Goal: Information Seeking & Learning: Learn about a topic

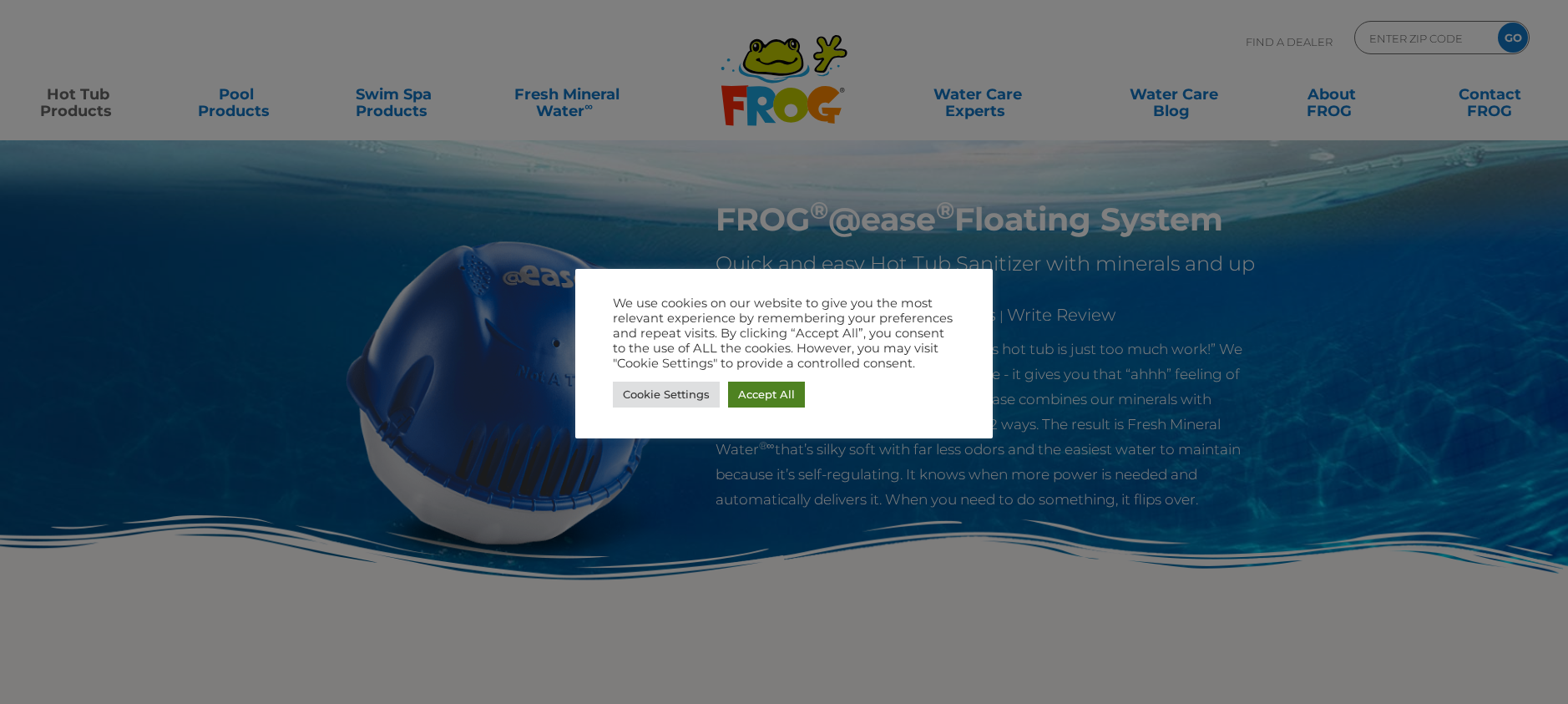
click at [766, 406] on link "Accept All" at bounding box center [766, 395] width 77 height 26
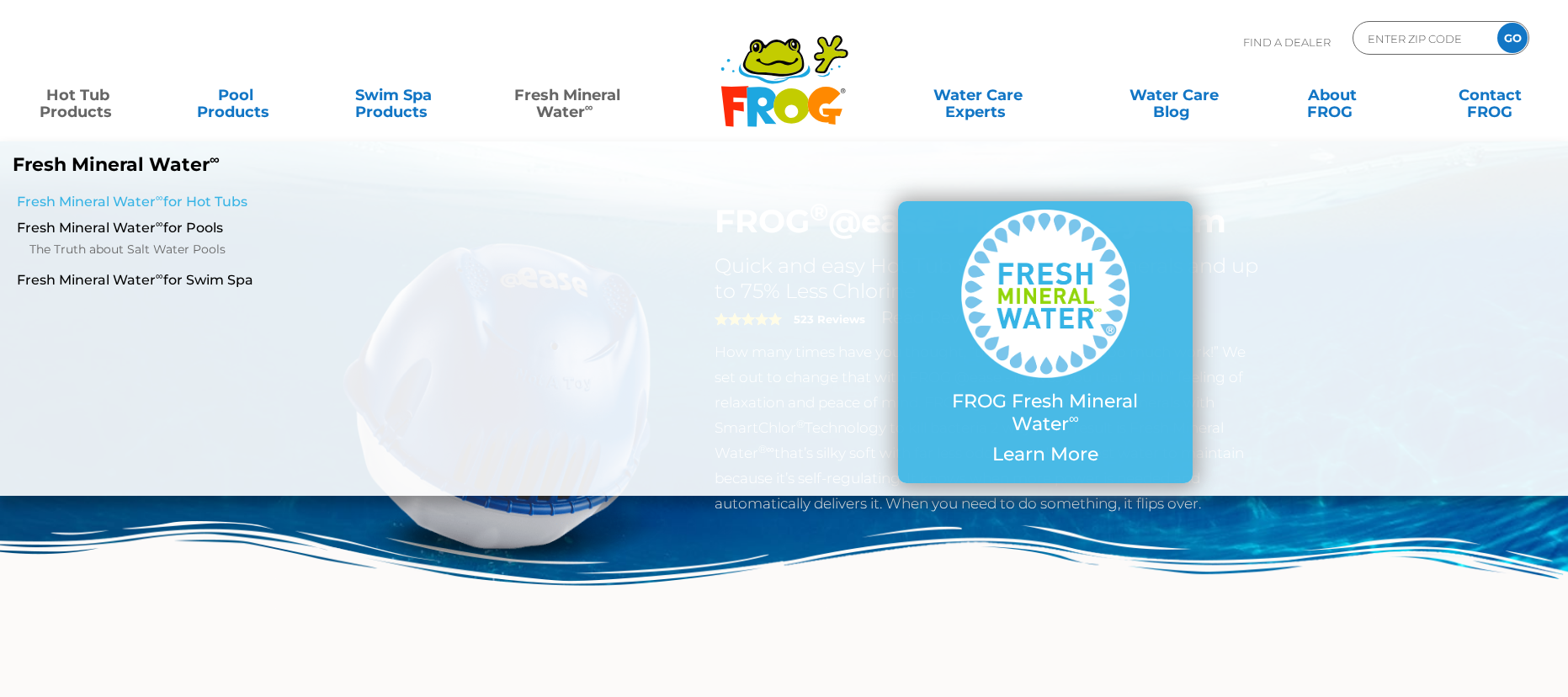
click at [186, 204] on link "Fresh Mineral Water ∞ for Hot Tubs" at bounding box center [270, 202] width 506 height 19
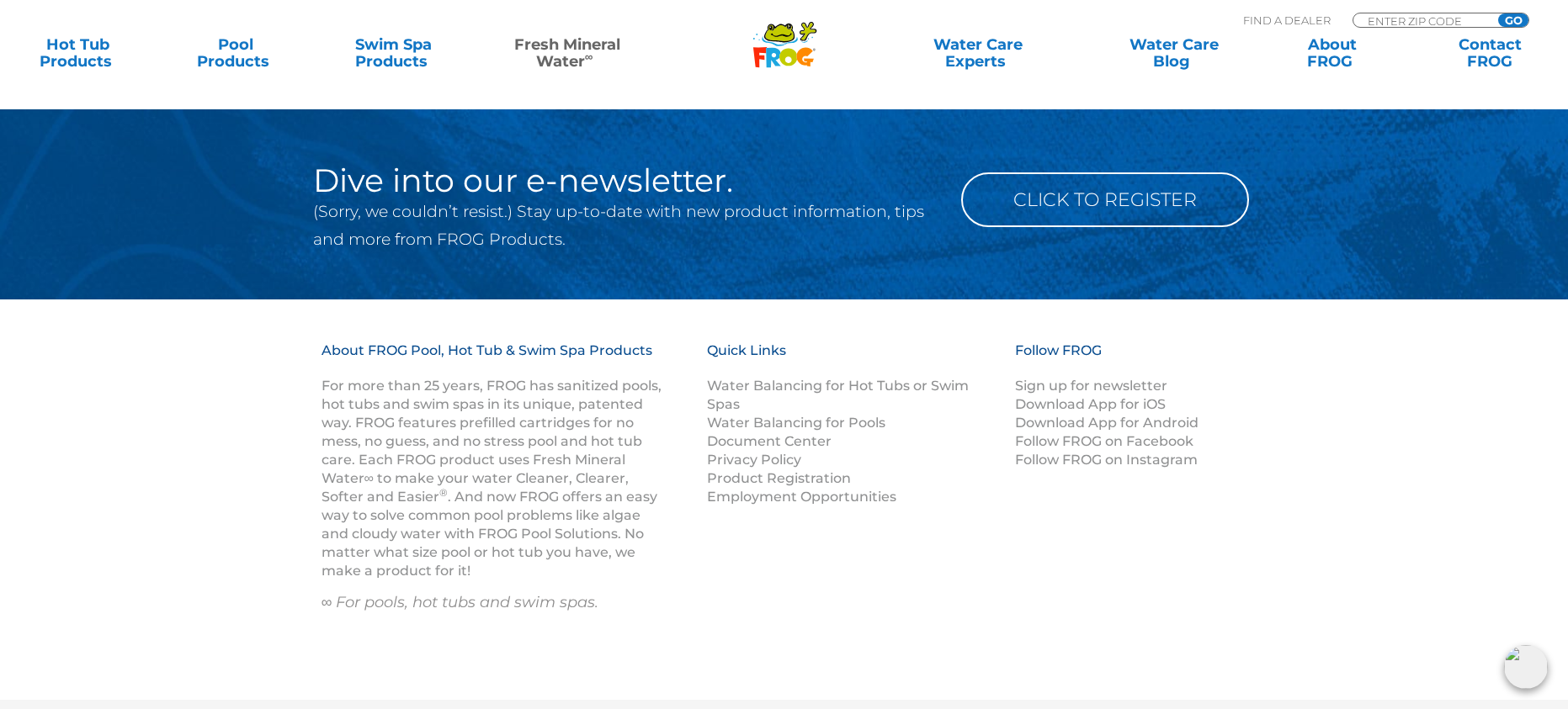
scroll to position [2598, 0]
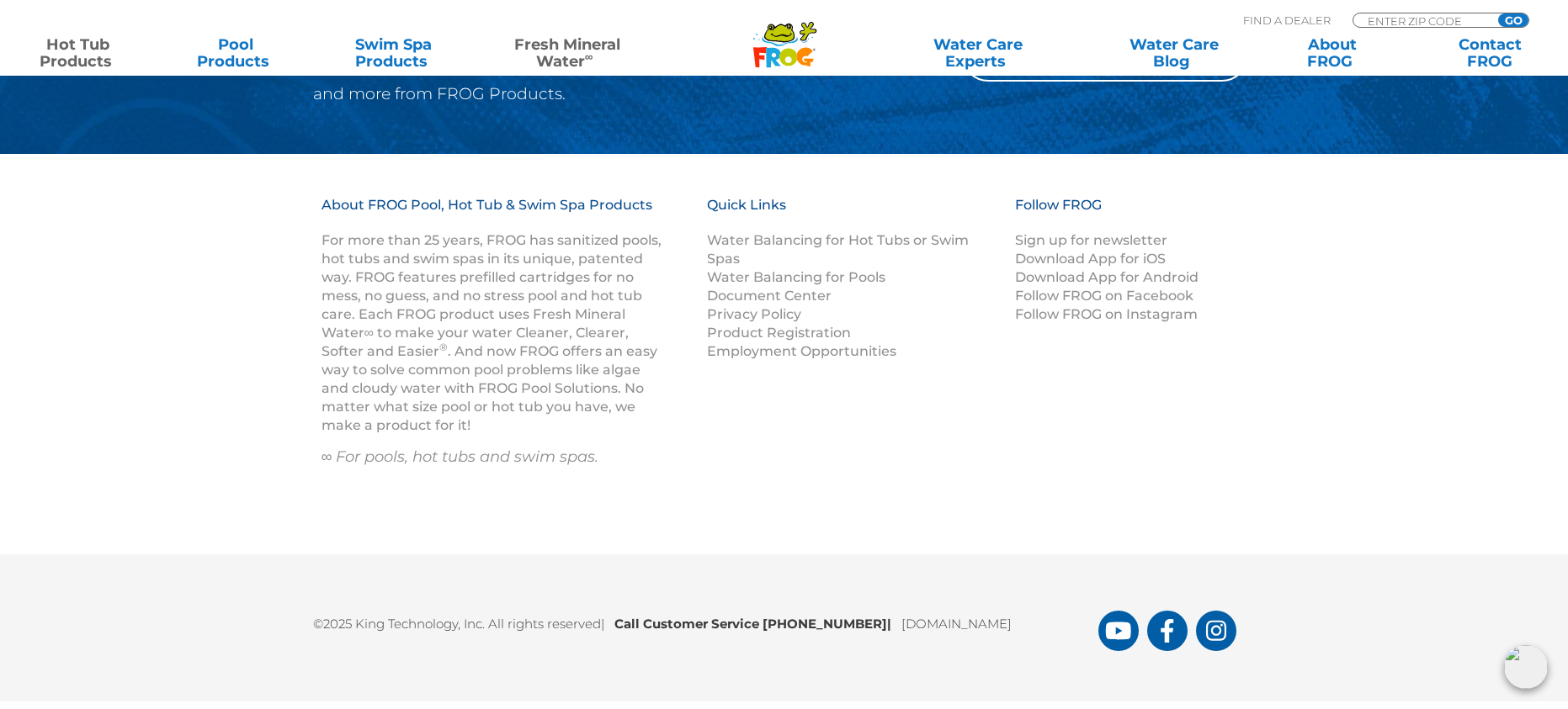
click at [90, 54] on link "Hot Tub Products" at bounding box center [78, 53] width 123 height 34
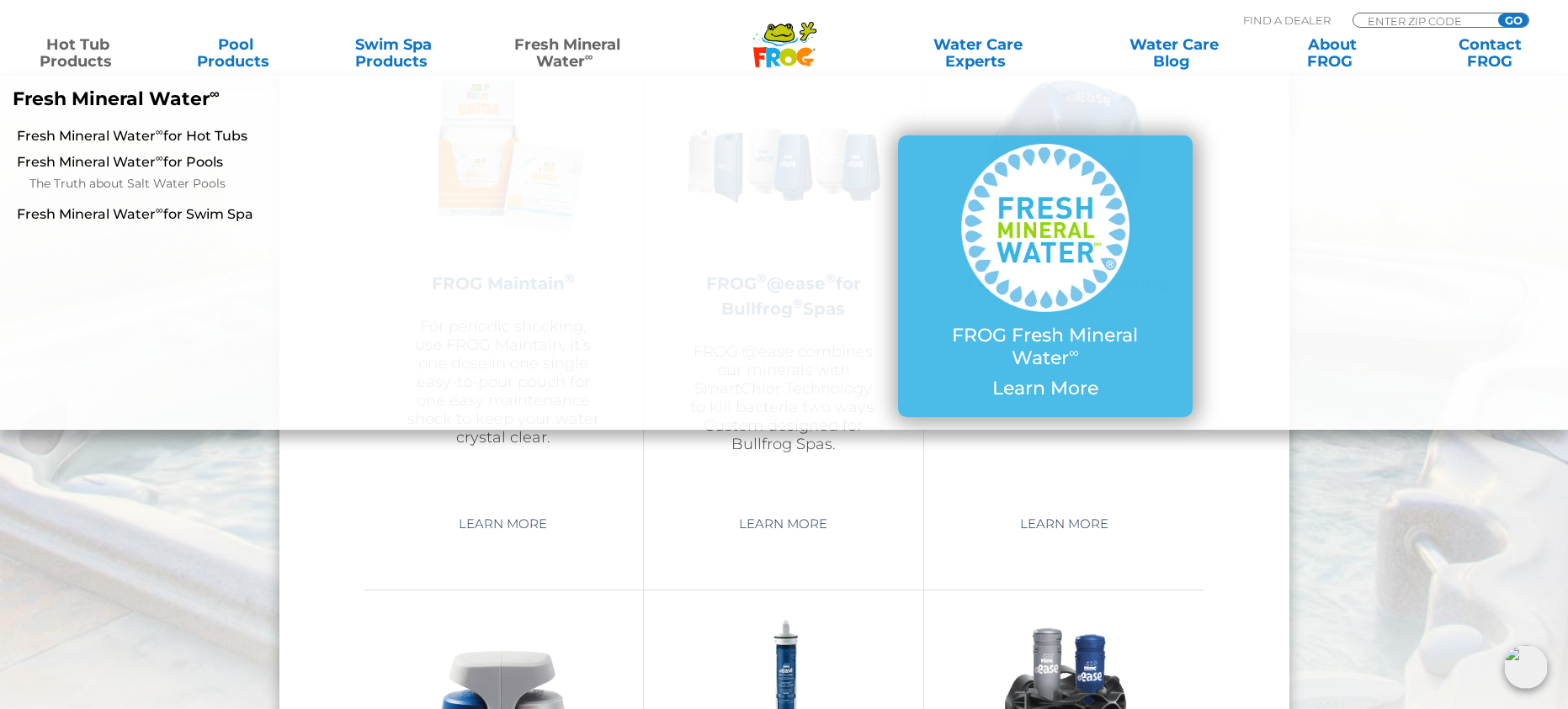
scroll to position [1935, 0]
click at [1321, 164] on li at bounding box center [1436, 276] width 261 height 307
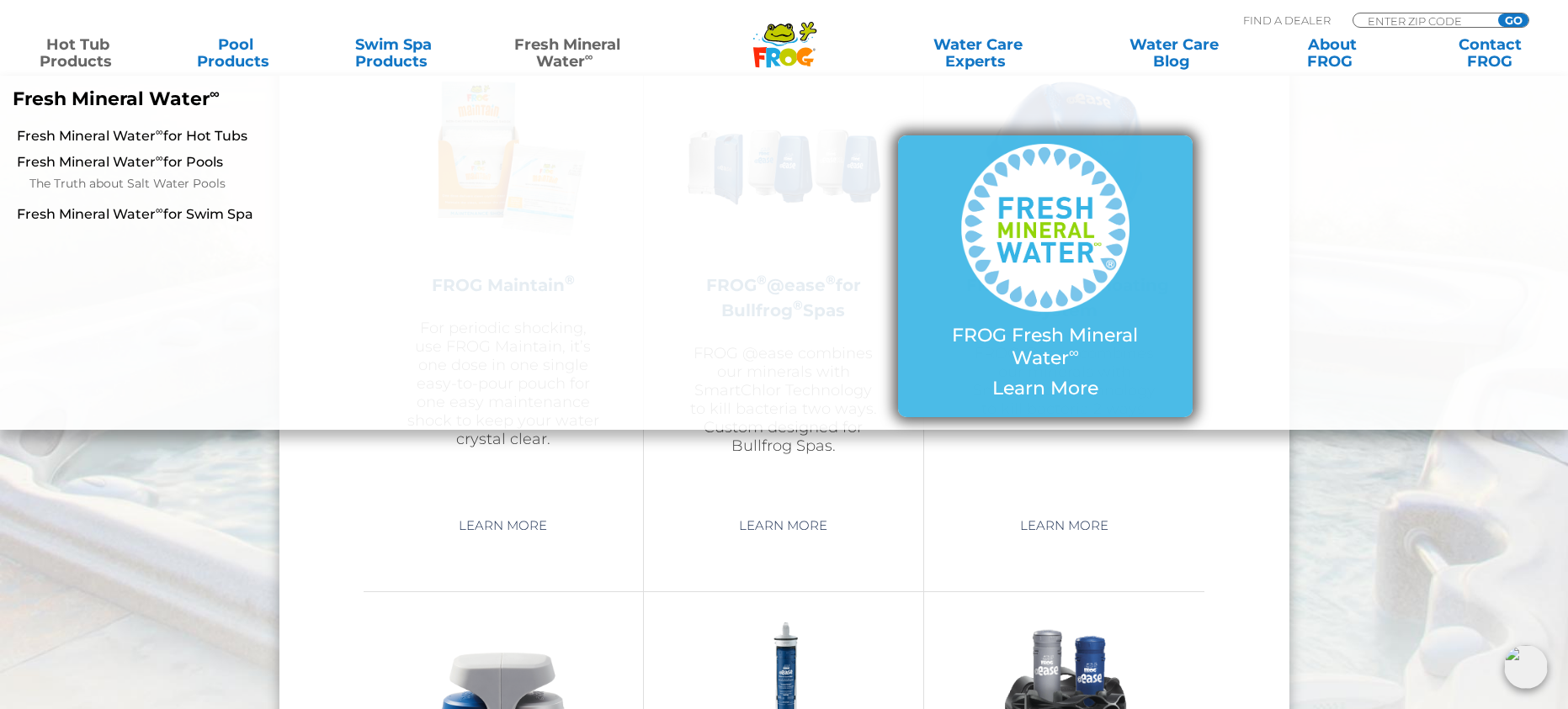
click at [1108, 178] on img at bounding box center [1045, 228] width 168 height 168
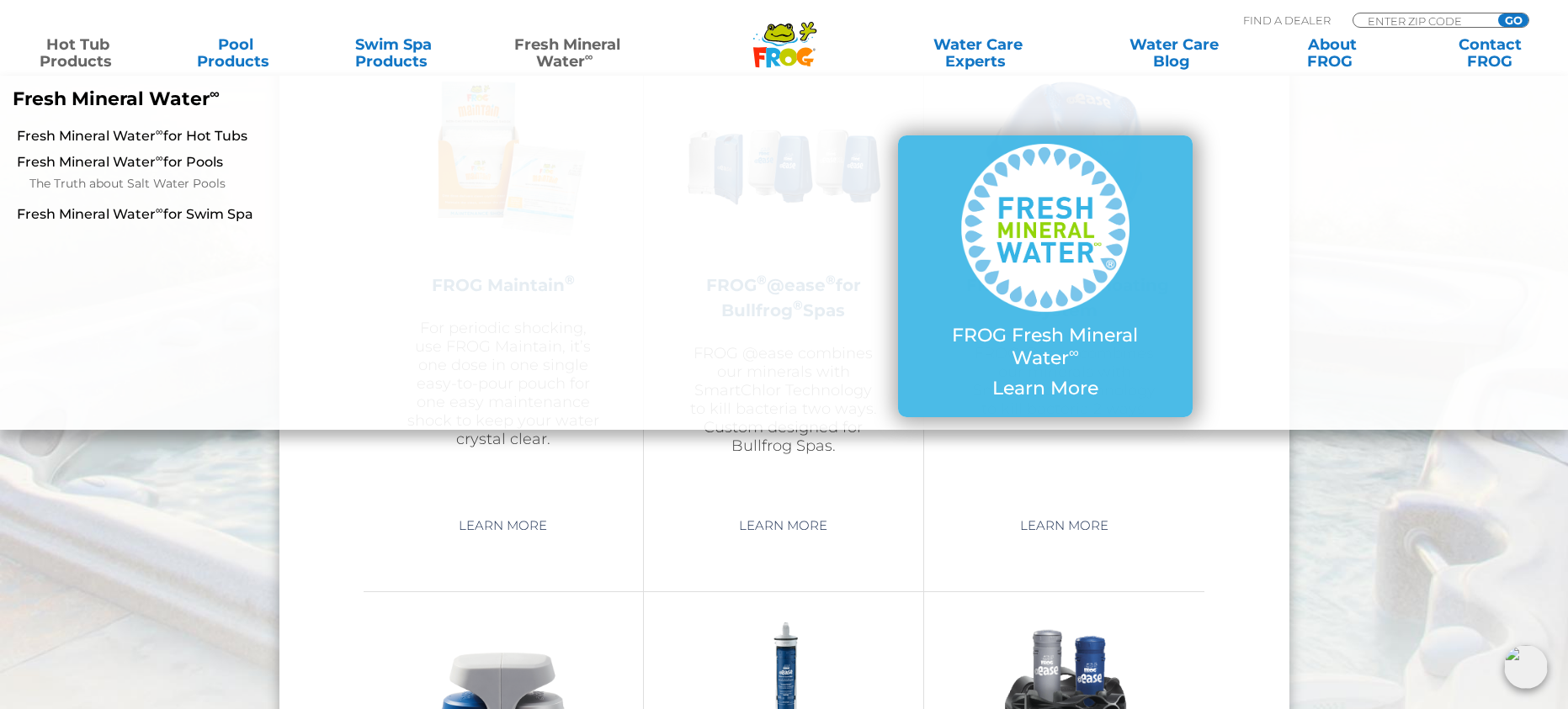
click at [799, 203] on div "FROG Fresh Mineral Water ∞ Learn More" at bounding box center [1044, 276] width 498 height 281
click at [753, 312] on li at bounding box center [653, 276] width 261 height 307
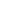
click at [0, 0] on html at bounding box center [0, 0] width 0 height 0
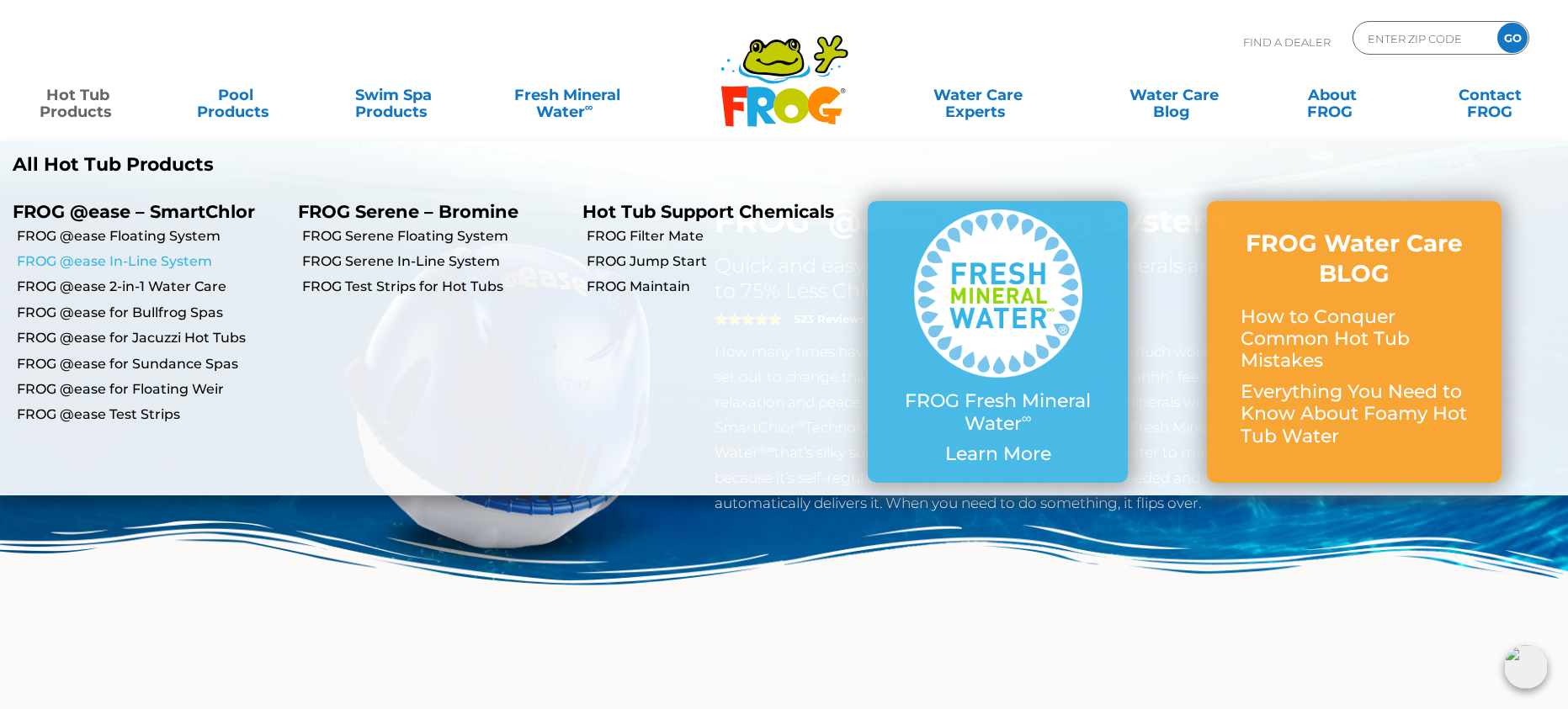
click at [108, 266] on link "FROG @ease In-Line System" at bounding box center [150, 261] width 268 height 19
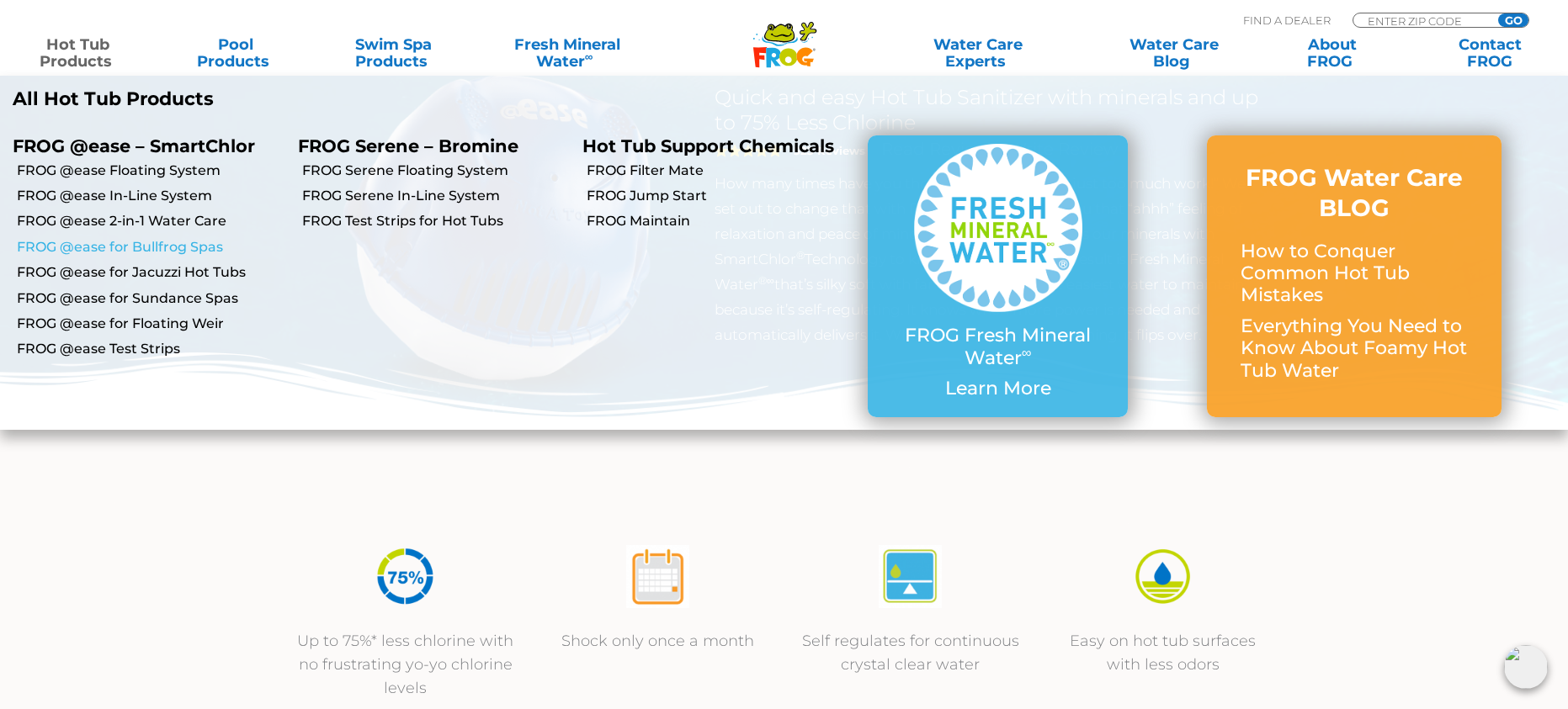
click at [110, 247] on link "FROG @ease for Bullfrog Spas" at bounding box center [150, 247] width 268 height 19
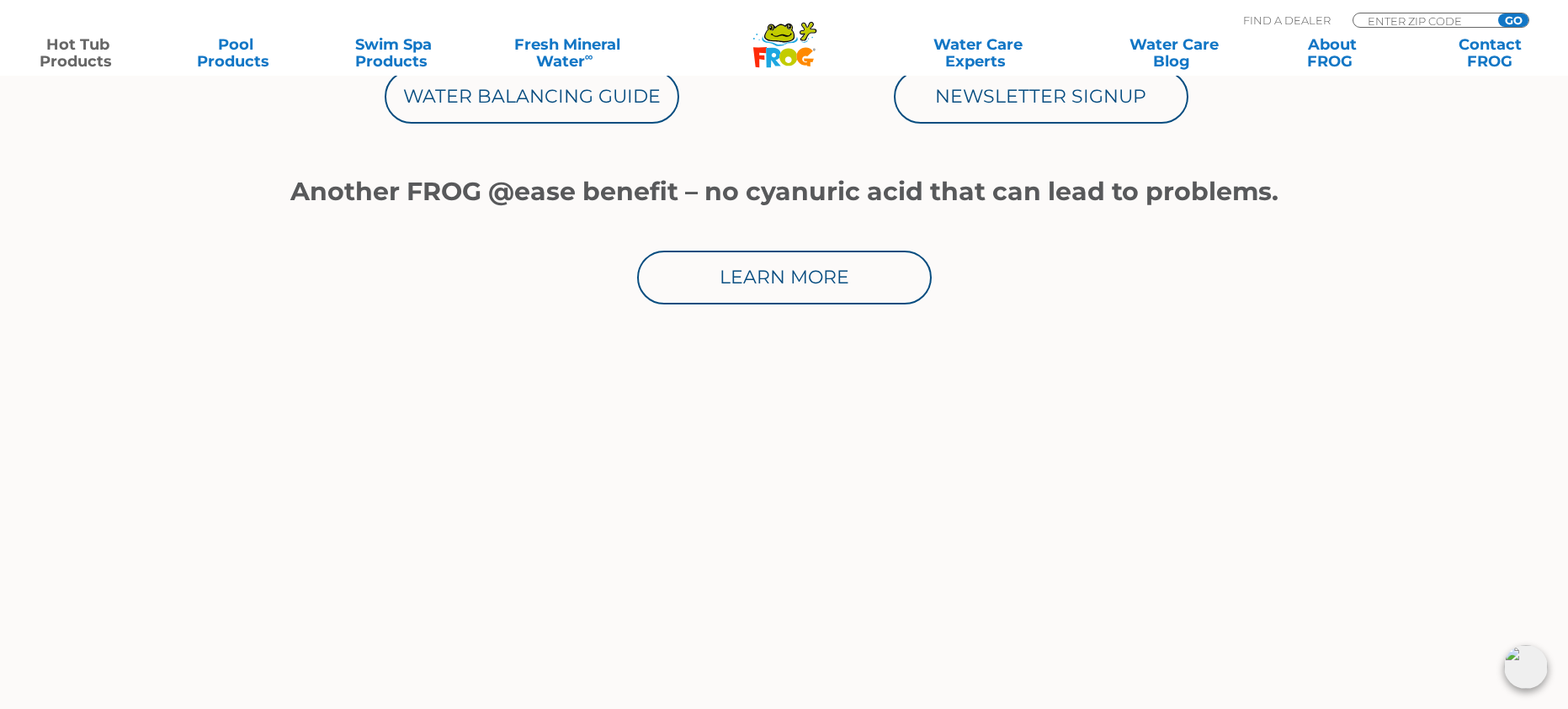
scroll to position [1178, 0]
